Goal: Transaction & Acquisition: Purchase product/service

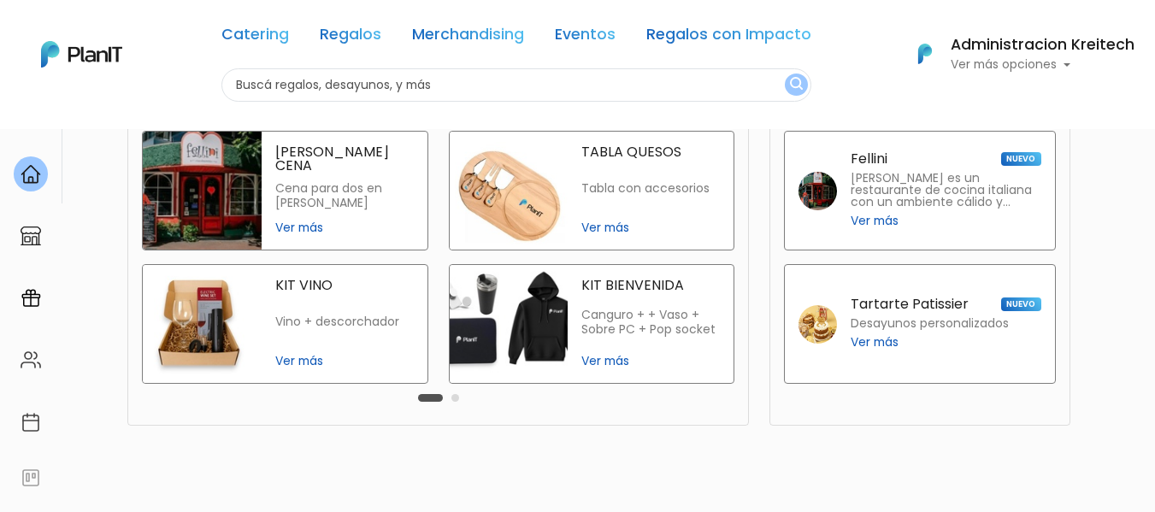
scroll to position [440, 0]
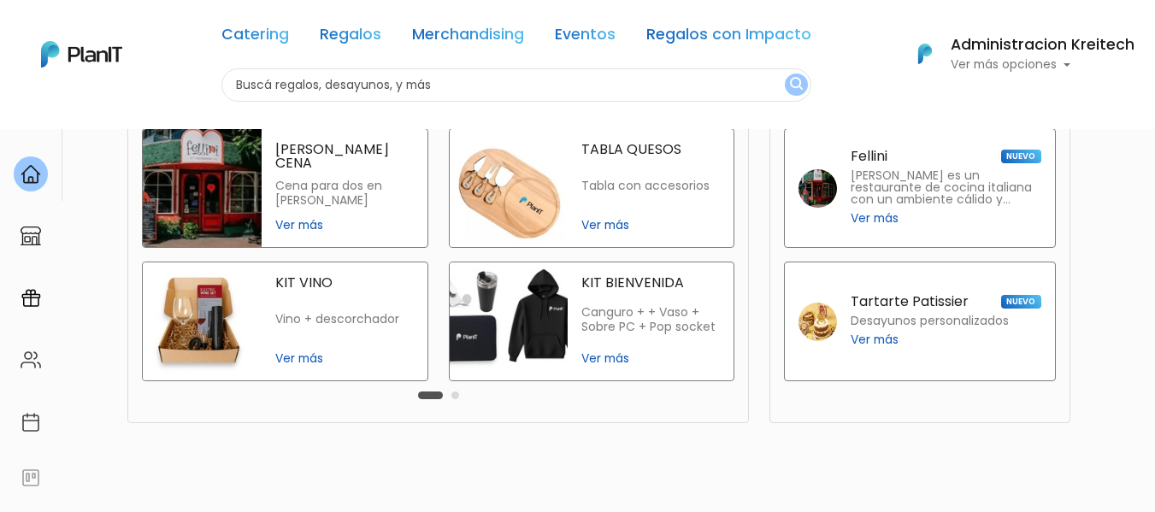
click at [1059, 69] on p "Ver más opciones" at bounding box center [1043, 65] width 184 height 12
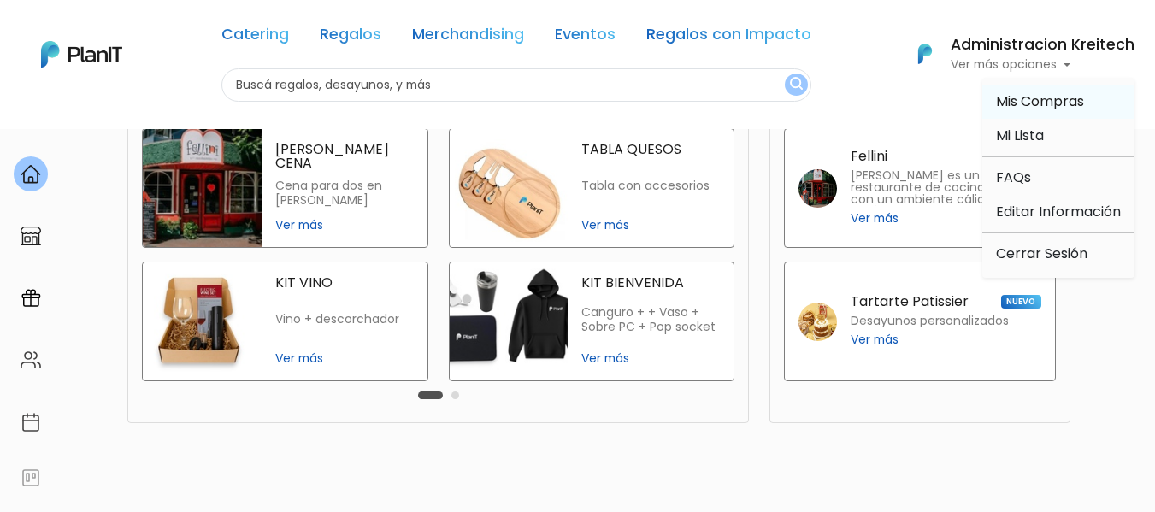
click at [1030, 105] on span "Mis Compras" at bounding box center [1040, 101] width 88 height 20
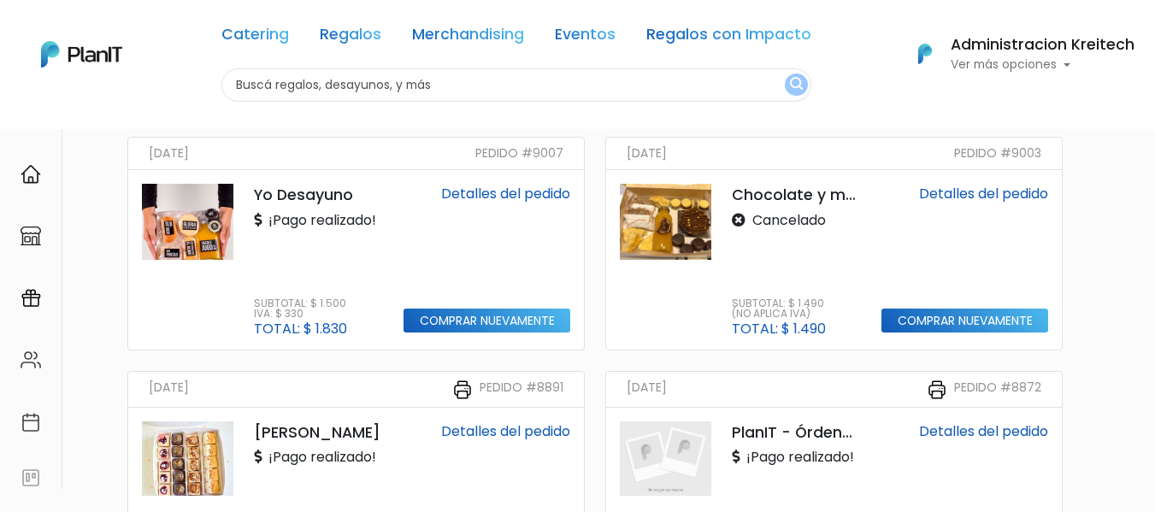
scroll to position [145, 0]
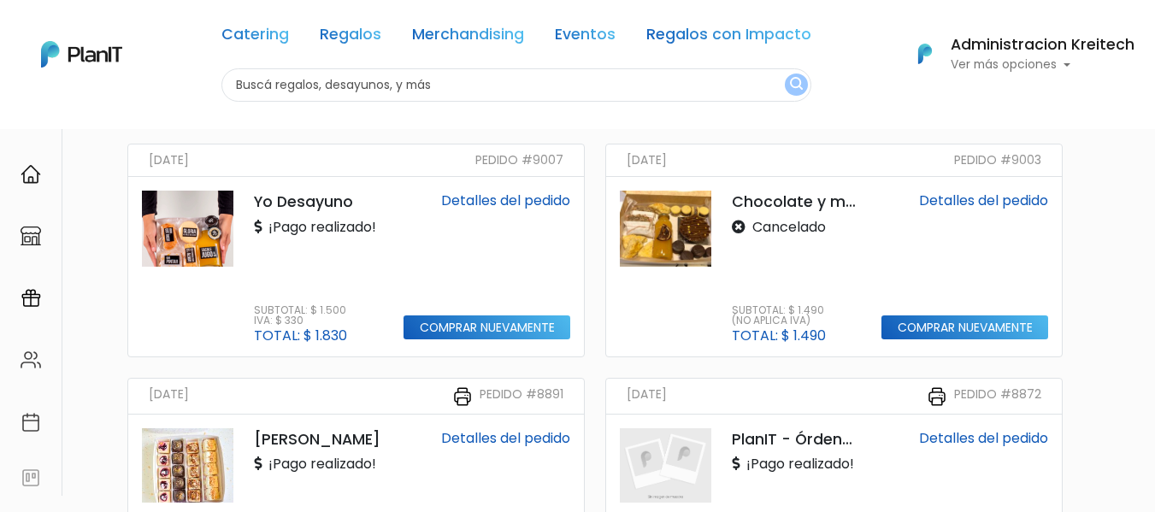
click at [679, 218] on img at bounding box center [665, 229] width 91 height 76
click at [964, 333] on input "Comprar nuevamente" at bounding box center [965, 328] width 167 height 25
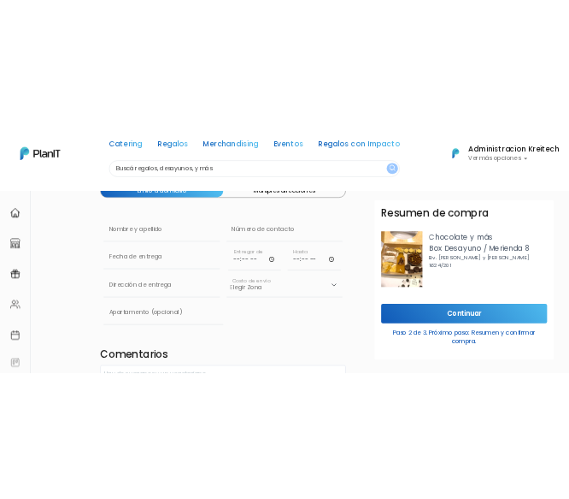
scroll to position [104, 0]
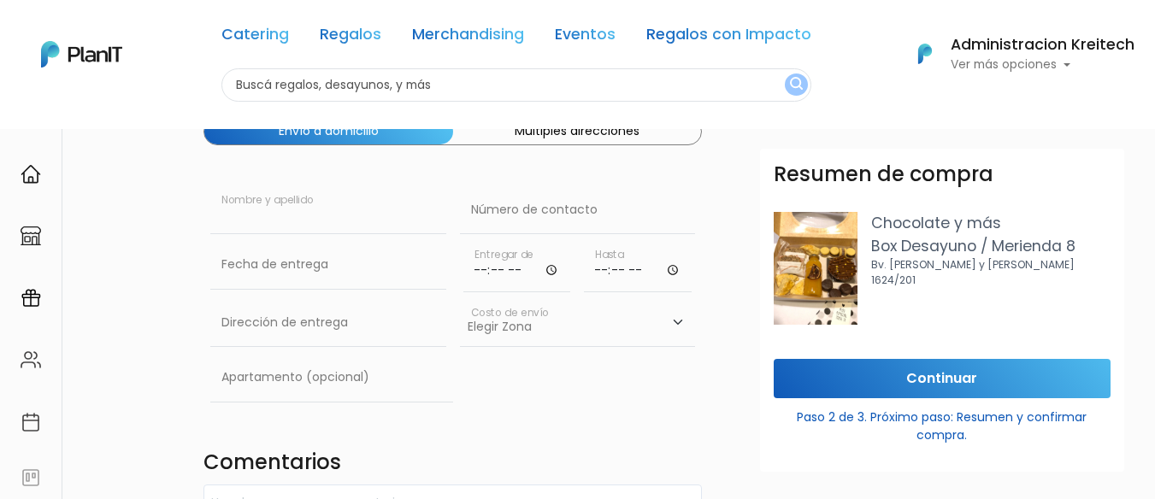
click at [310, 214] on input "text" at bounding box center [328, 210] width 236 height 48
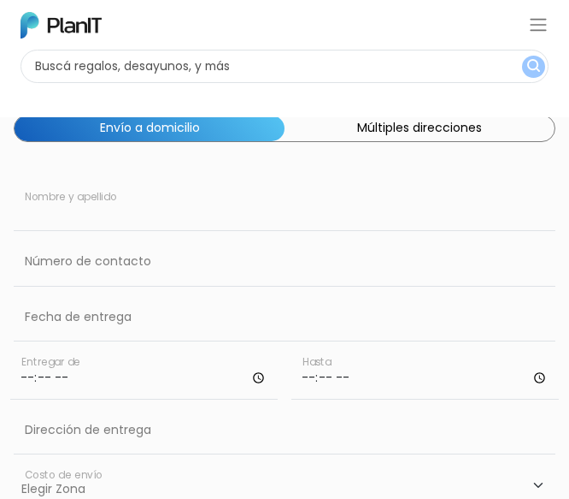
click at [137, 223] on input "text" at bounding box center [285, 207] width 542 height 48
paste input "Ariel Doimeadios"
type input "Ariel Doimeadios"
click at [178, 252] on input "text" at bounding box center [285, 262] width 542 height 48
paste input "096624474"
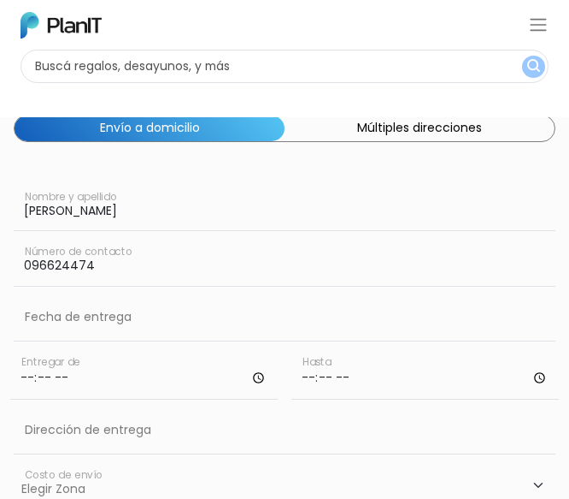
type input "096624474"
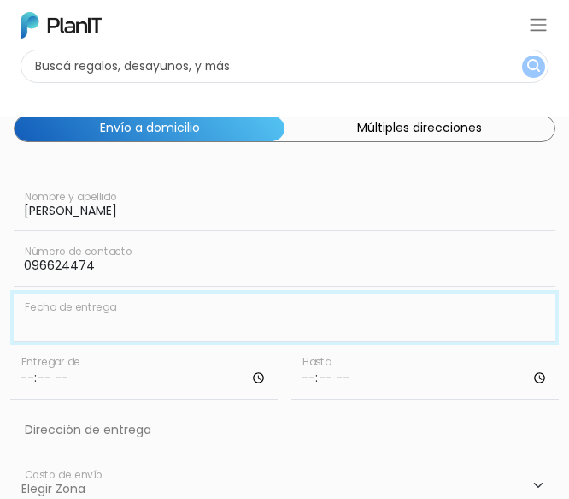
click at [103, 322] on input "text" at bounding box center [285, 317] width 542 height 48
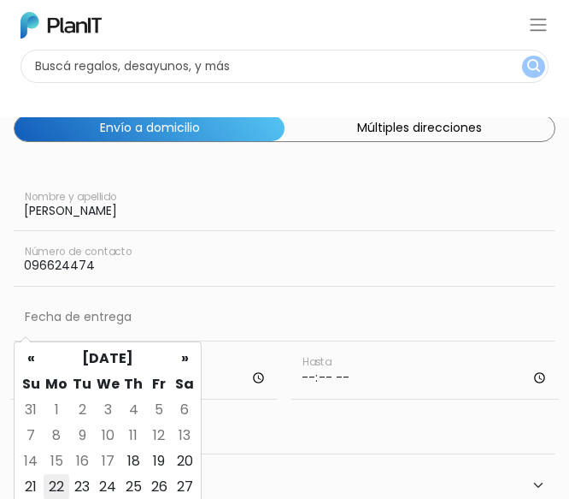
click at [58, 487] on td "22" at bounding box center [57, 487] width 26 height 26
type input "22/09/2025"
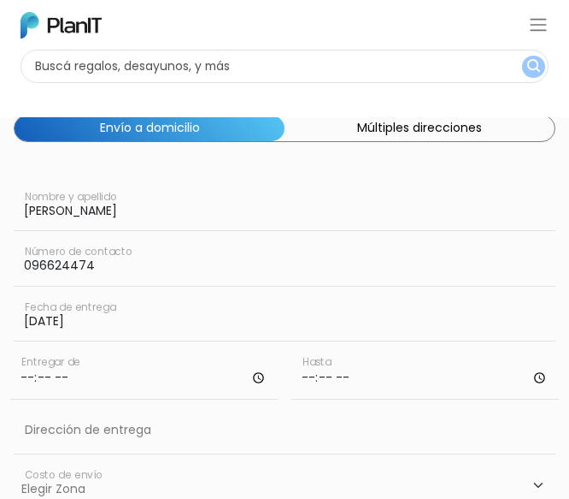
click at [202, 367] on input "time" at bounding box center [144, 373] width 268 height 51
click at [155, 389] on input "time" at bounding box center [144, 373] width 268 height 51
type input "14:00"
click at [382, 398] on input "time" at bounding box center [426, 373] width 268 height 51
type input "17:00"
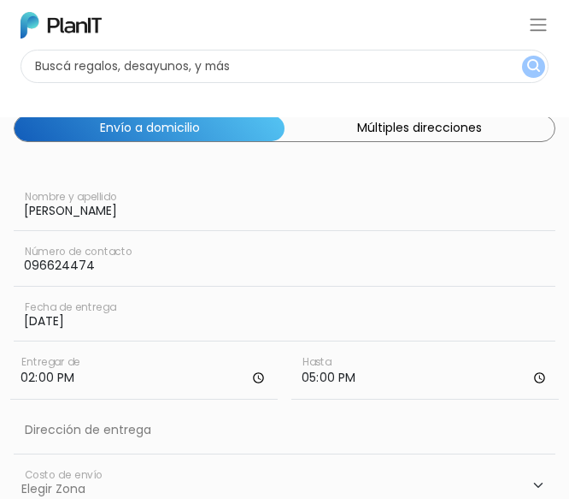
scroll to position [232, 0]
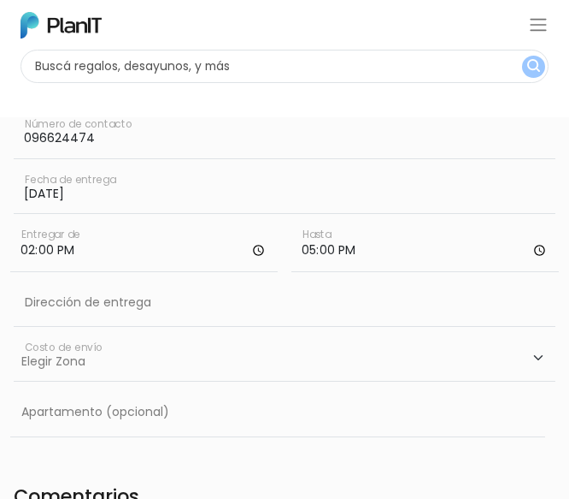
click at [252, 369] on select "Elegir Zona Zona américa- $600 Oficina- $0 Montevideo- $250" at bounding box center [285, 357] width 542 height 48
click at [157, 331] on div "Dirección de entrega" at bounding box center [285, 306] width 542 height 55
click at [158, 314] on input "text" at bounding box center [285, 303] width 542 height 48
paste input "Paraguay 1695 apto 501 esquina La Paz"
type input "Paraguay 1695 apto 501 esquina La Paz, Montevideo"
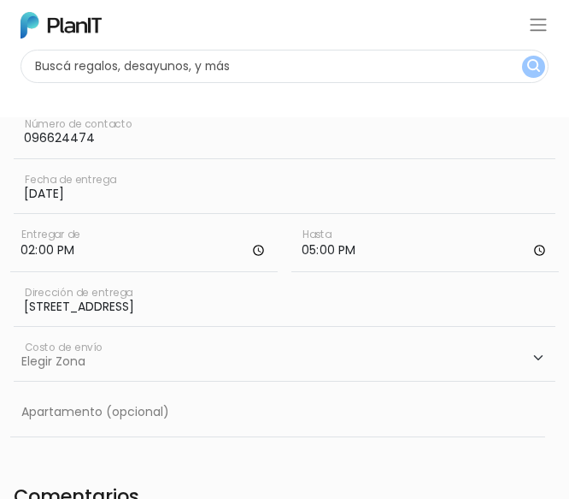
click at [79, 379] on select "Elegir Zona Zona américa- $600 Oficina- $0 Montevideo- $250" at bounding box center [285, 357] width 542 height 48
select select "10"
click at [14, 333] on select "Elegir Zona Zona américa- $600 Oficina- $0 Montevideo- $250" at bounding box center [285, 357] width 542 height 48
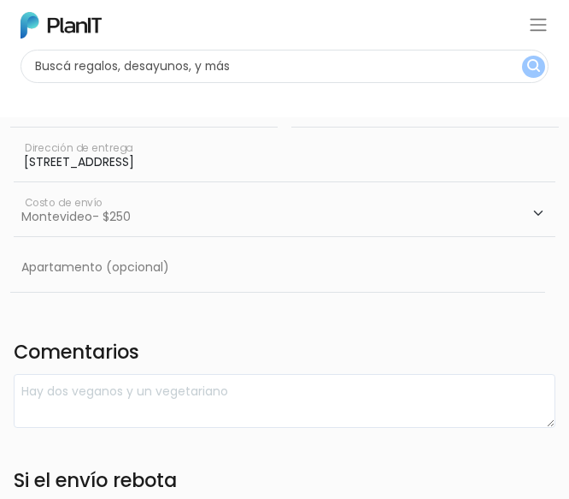
scroll to position [375, 1]
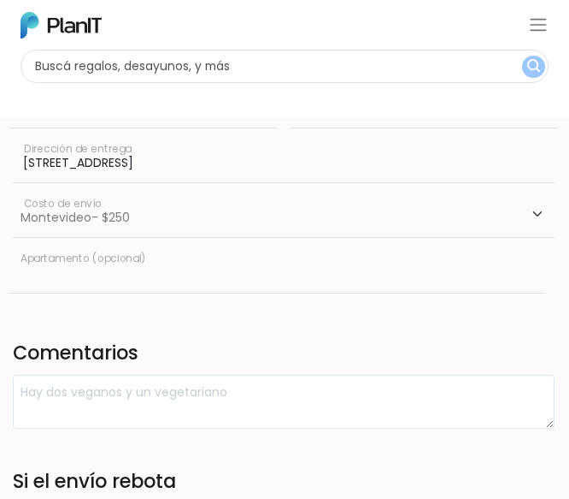
click at [95, 280] on input "text" at bounding box center [276, 269] width 535 height 48
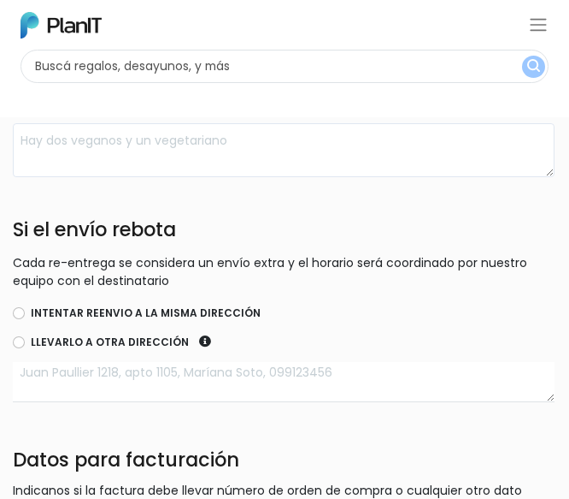
scroll to position [628, 1]
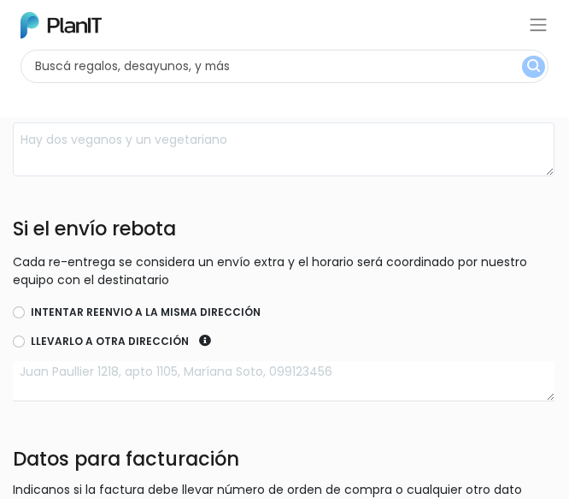
type input "501"
click at [23, 309] on input "Intentar reenvio a la misma dirección" at bounding box center [19, 312] width 12 height 12
radio input "true"
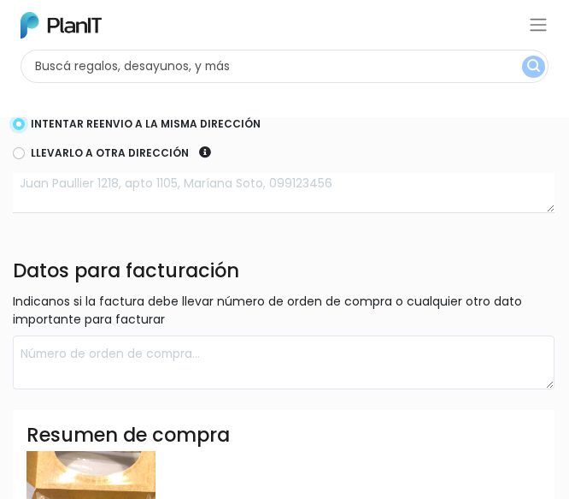
scroll to position [836, 1]
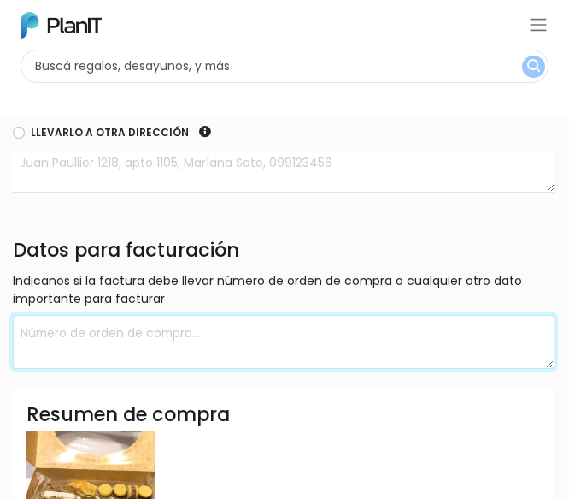
click at [89, 361] on textarea at bounding box center [284, 342] width 542 height 54
type textarea "k"
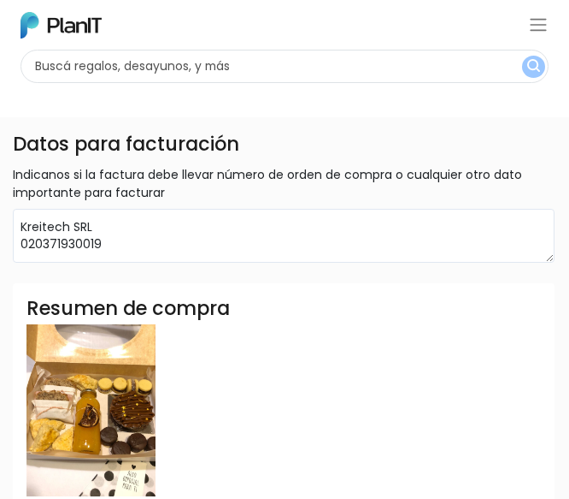
scroll to position [941, 1]
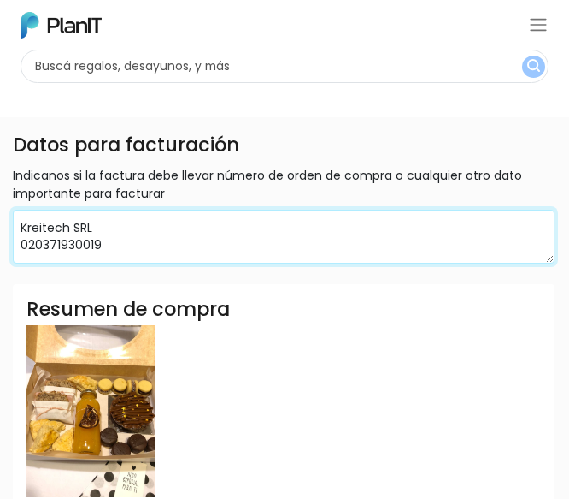
click at [101, 247] on textarea "Kreitech SRL 020371930019" at bounding box center [284, 236] width 542 height 54
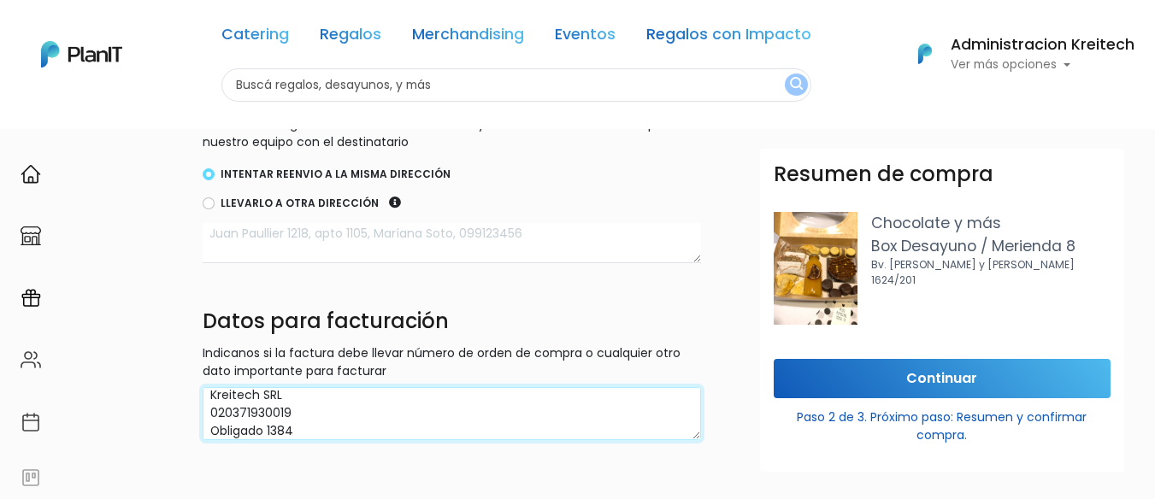
scroll to position [705, 0]
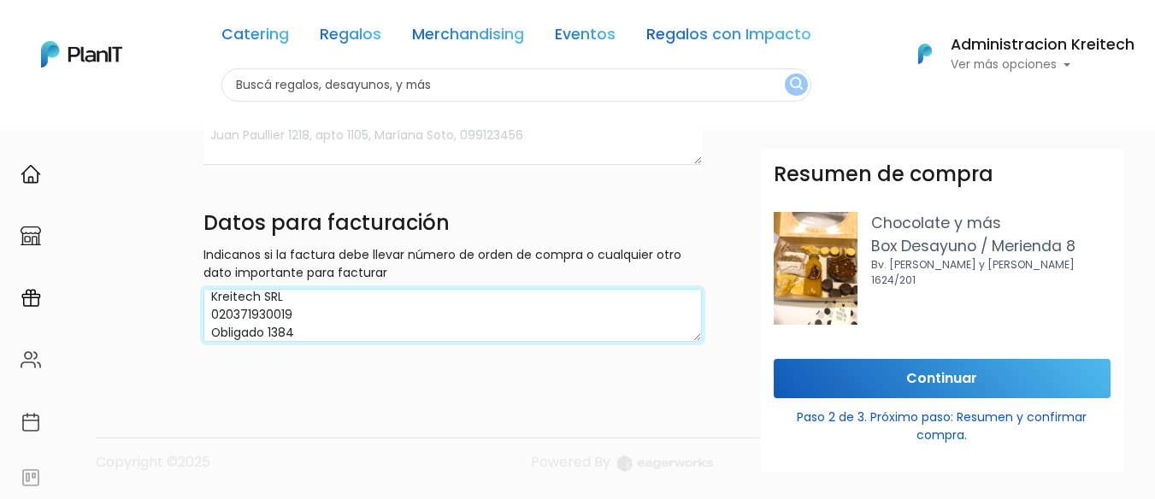
type textarea "Kreitech SRL 020371930019 Obligado 1384"
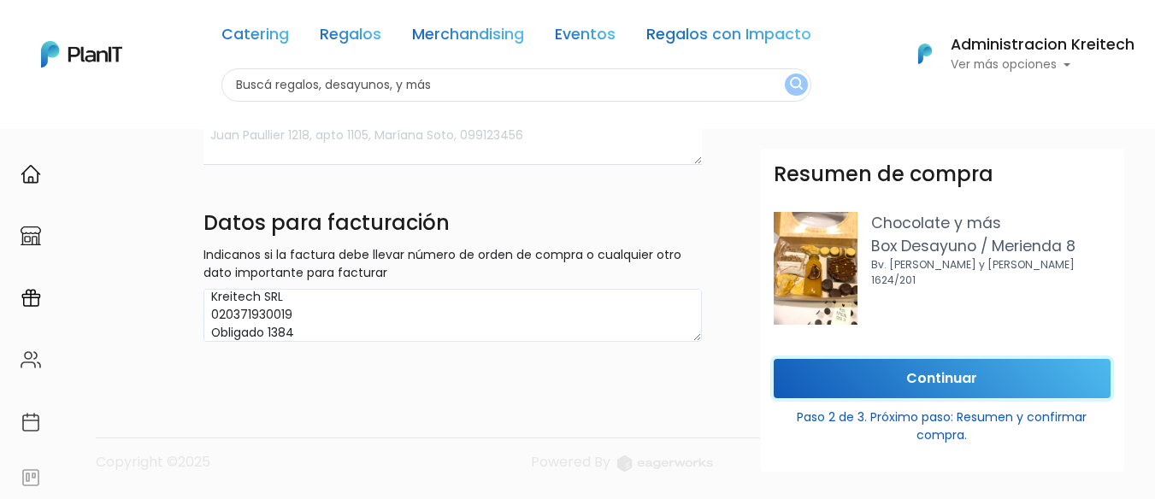
click at [800, 363] on input "Continuar" at bounding box center [942, 379] width 337 height 40
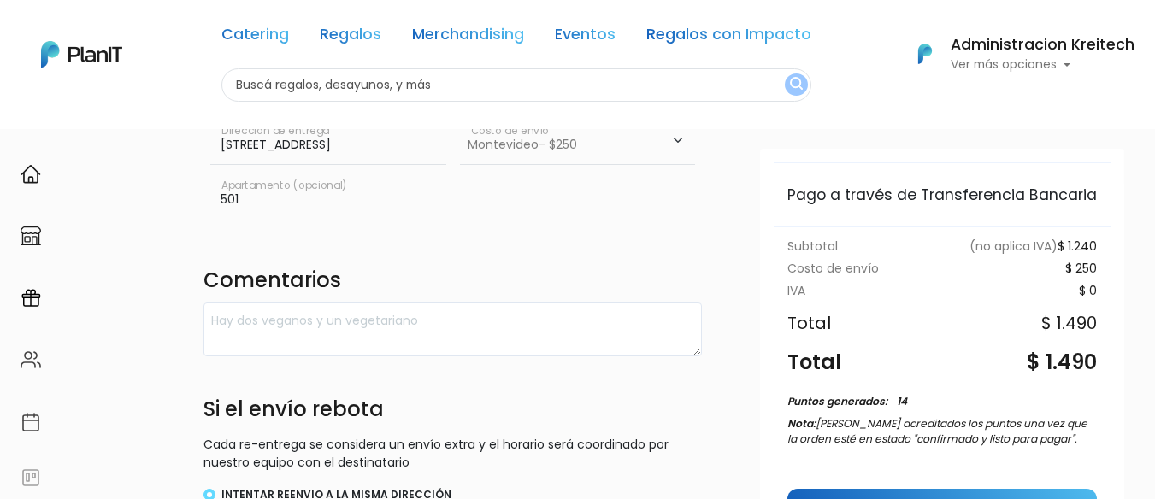
scroll to position [287, 0]
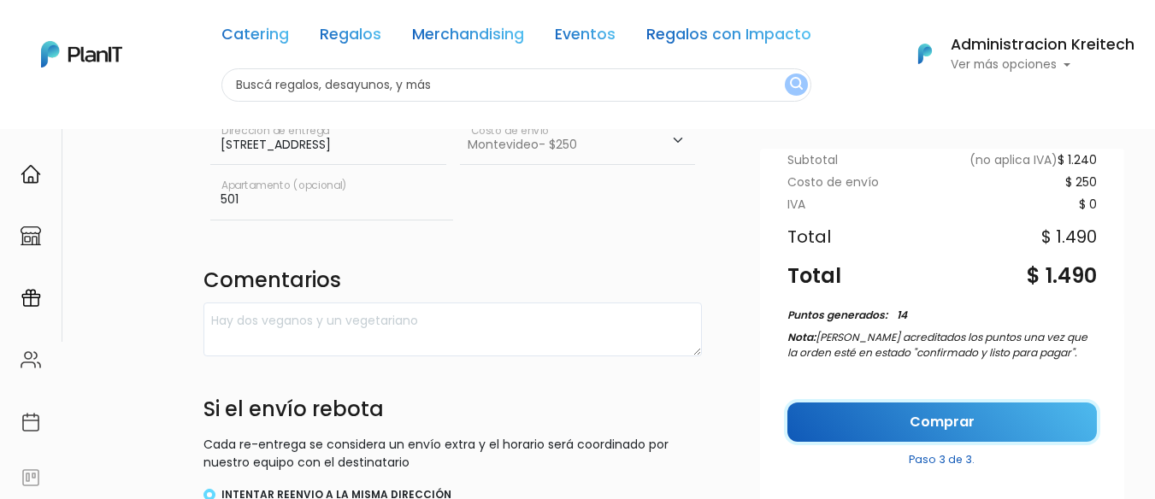
click at [946, 412] on link "Comprar" at bounding box center [943, 423] width 310 height 40
